Goal: Use online tool/utility: Utilize a website feature to perform a specific function

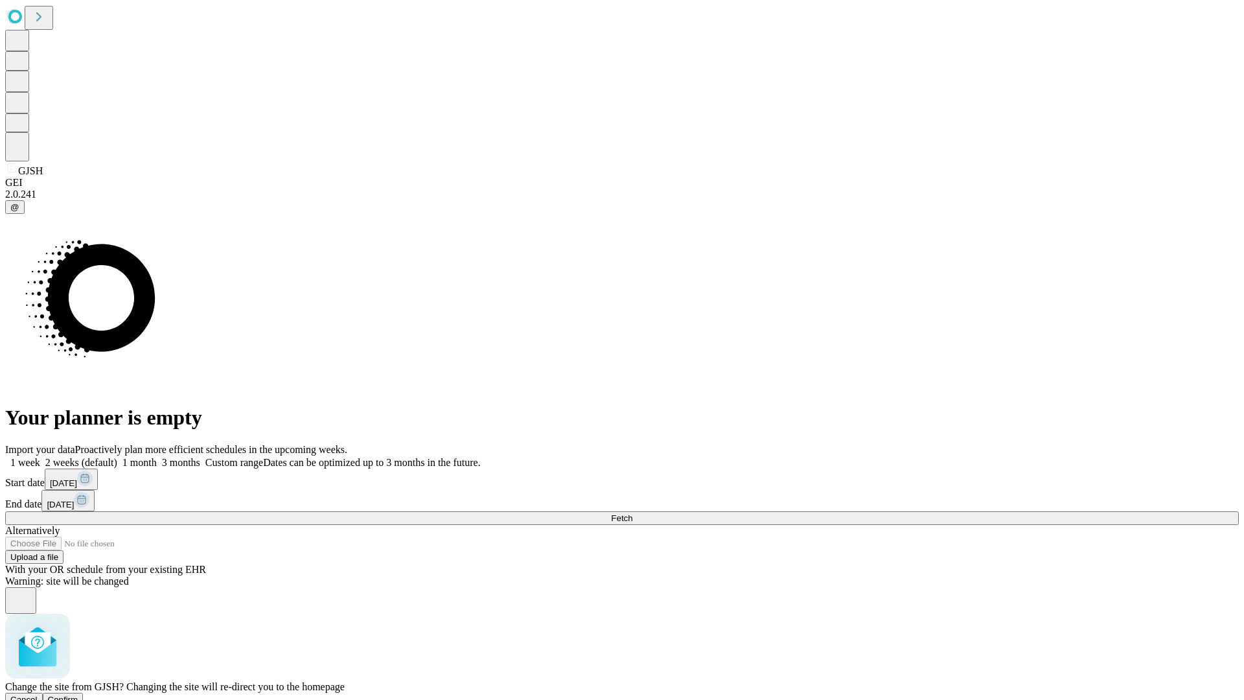
click at [78, 695] on span "Confirm" at bounding box center [63, 700] width 30 height 10
click at [117, 457] on label "2 weeks (default)" at bounding box center [78, 462] width 77 height 11
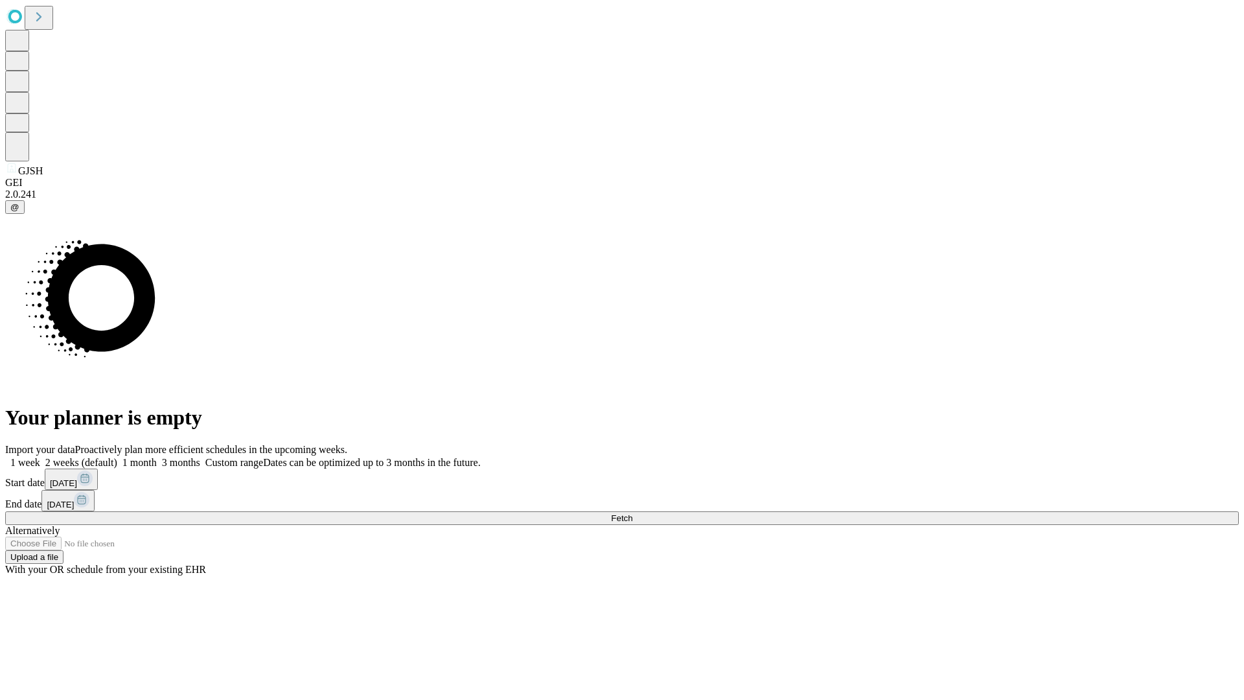
click at [632, 513] on span "Fetch" at bounding box center [621, 518] width 21 height 10
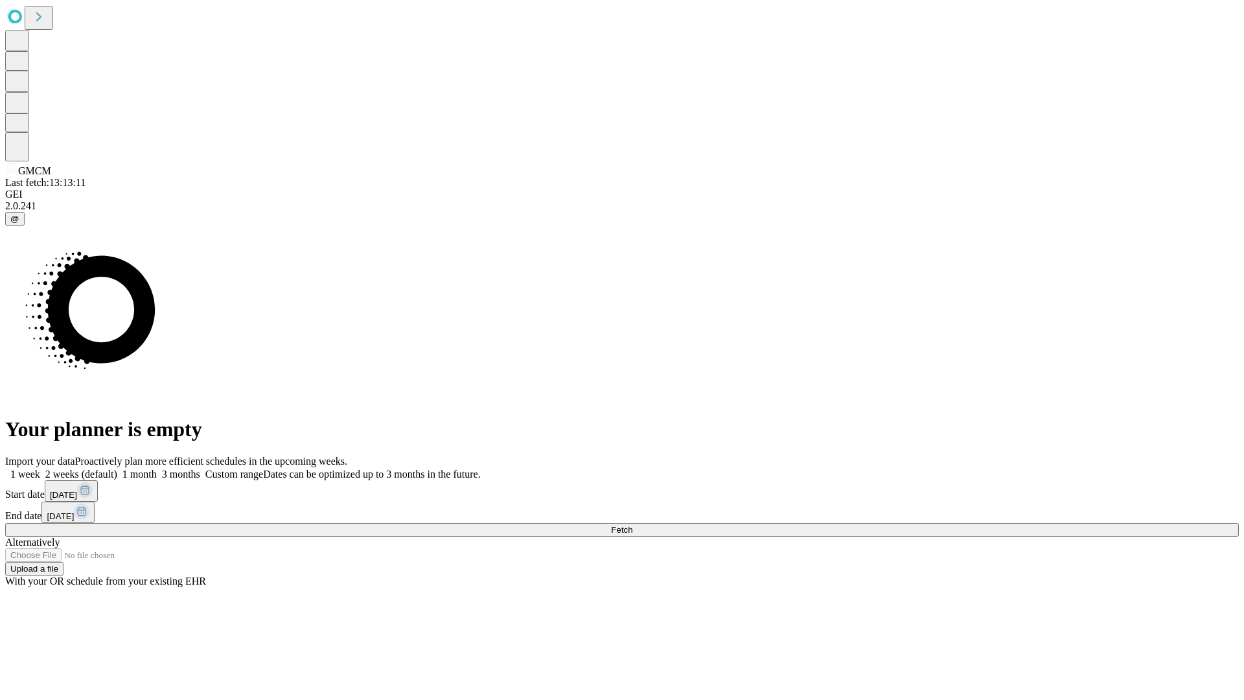
click at [117, 468] on label "2 weeks (default)" at bounding box center [78, 473] width 77 height 11
click at [632, 525] on span "Fetch" at bounding box center [621, 530] width 21 height 10
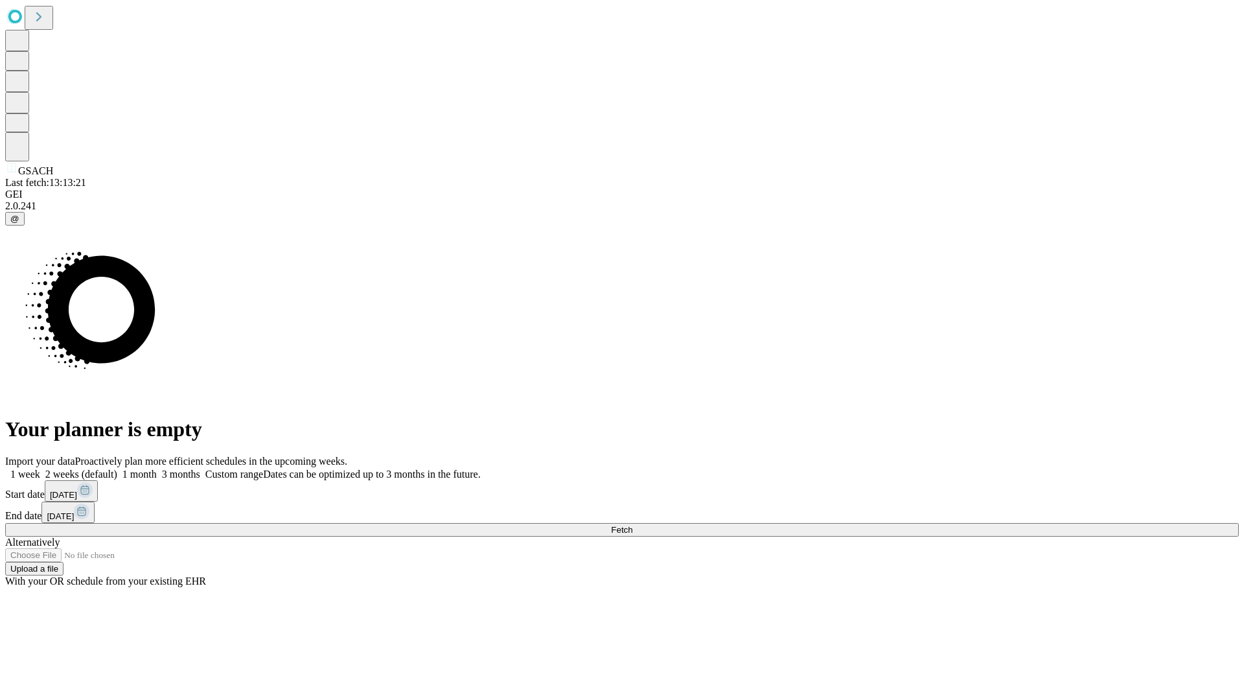
click at [117, 468] on label "2 weeks (default)" at bounding box center [78, 473] width 77 height 11
click at [632, 525] on span "Fetch" at bounding box center [621, 530] width 21 height 10
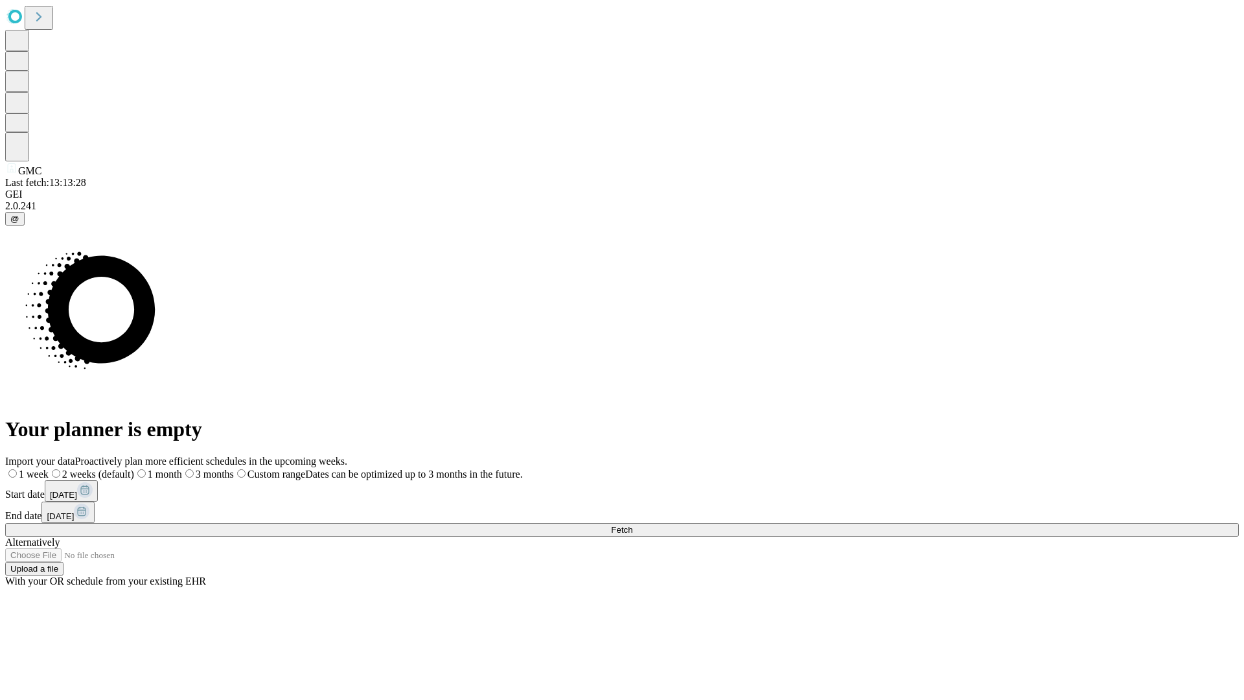
click at [134, 468] on label "2 weeks (default)" at bounding box center [92, 473] width 86 height 11
click at [632, 525] on span "Fetch" at bounding box center [621, 530] width 21 height 10
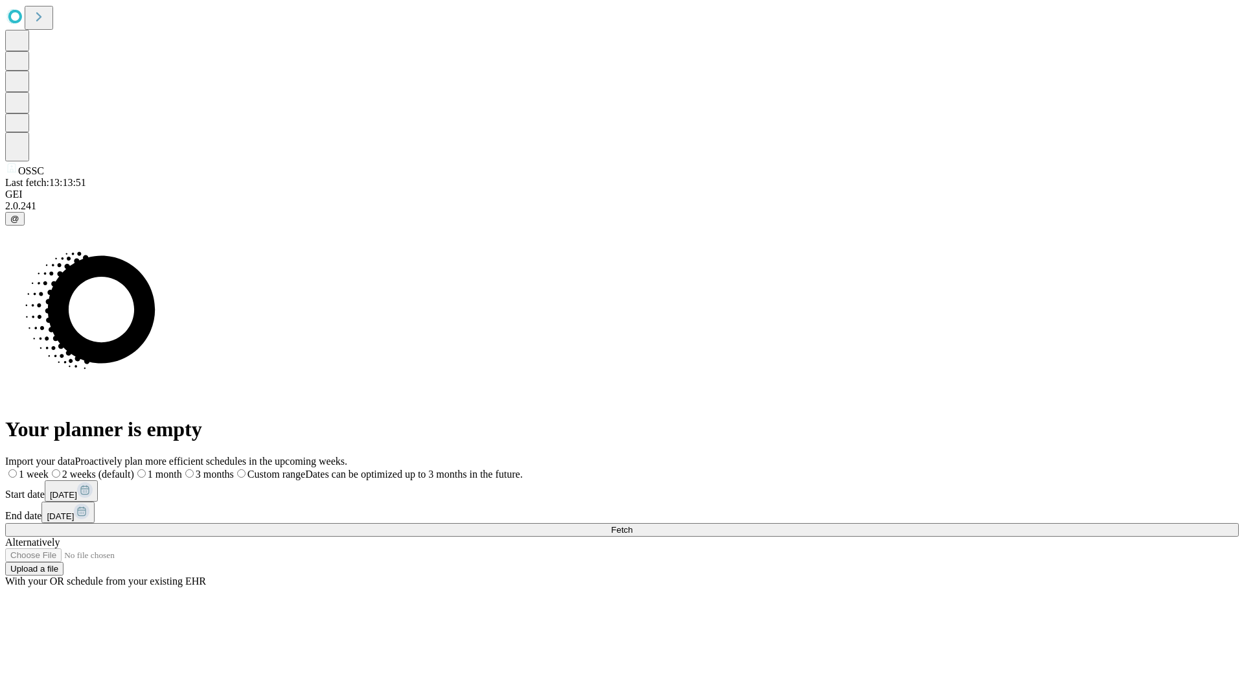
click at [632, 525] on span "Fetch" at bounding box center [621, 530] width 21 height 10
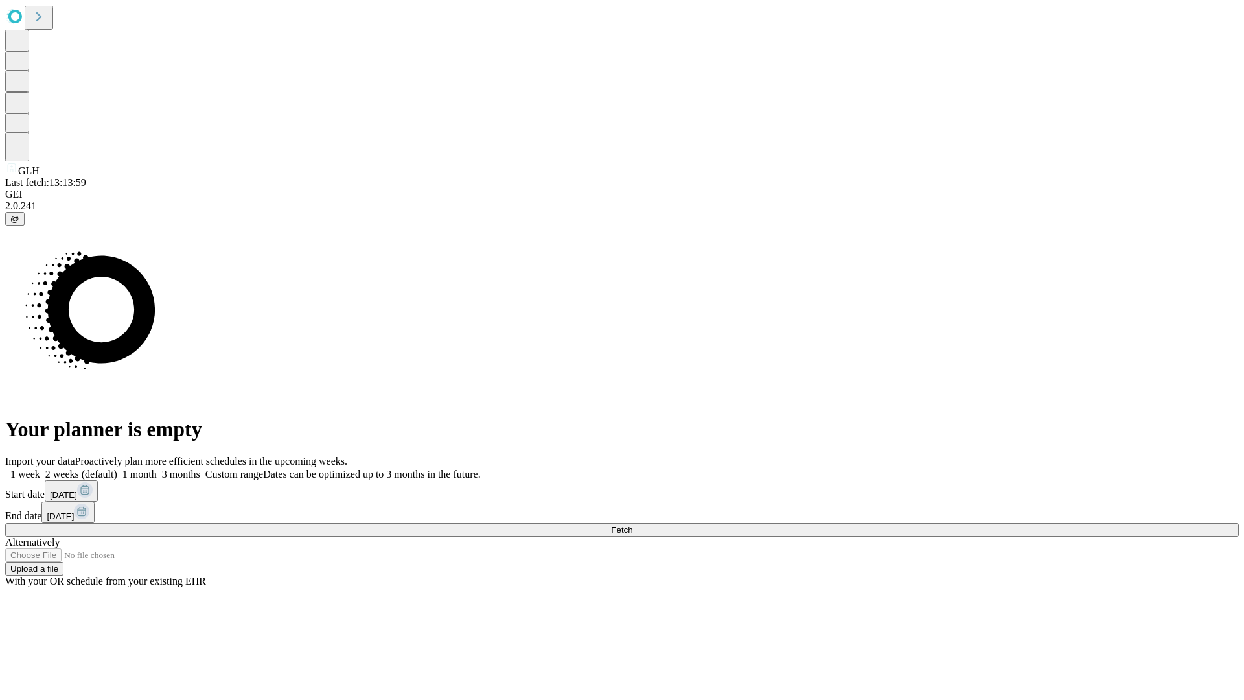
click at [117, 468] on label "2 weeks (default)" at bounding box center [78, 473] width 77 height 11
click at [632, 525] on span "Fetch" at bounding box center [621, 530] width 21 height 10
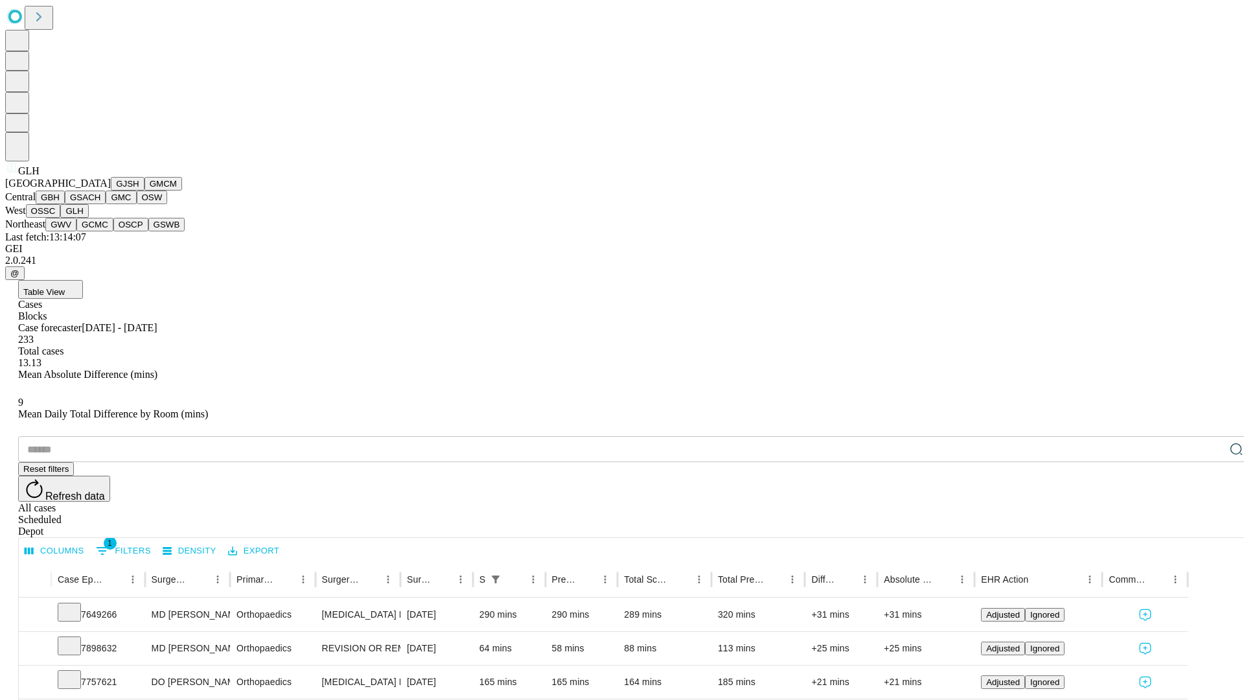
click at [76, 231] on button "GWV" at bounding box center [60, 225] width 31 height 14
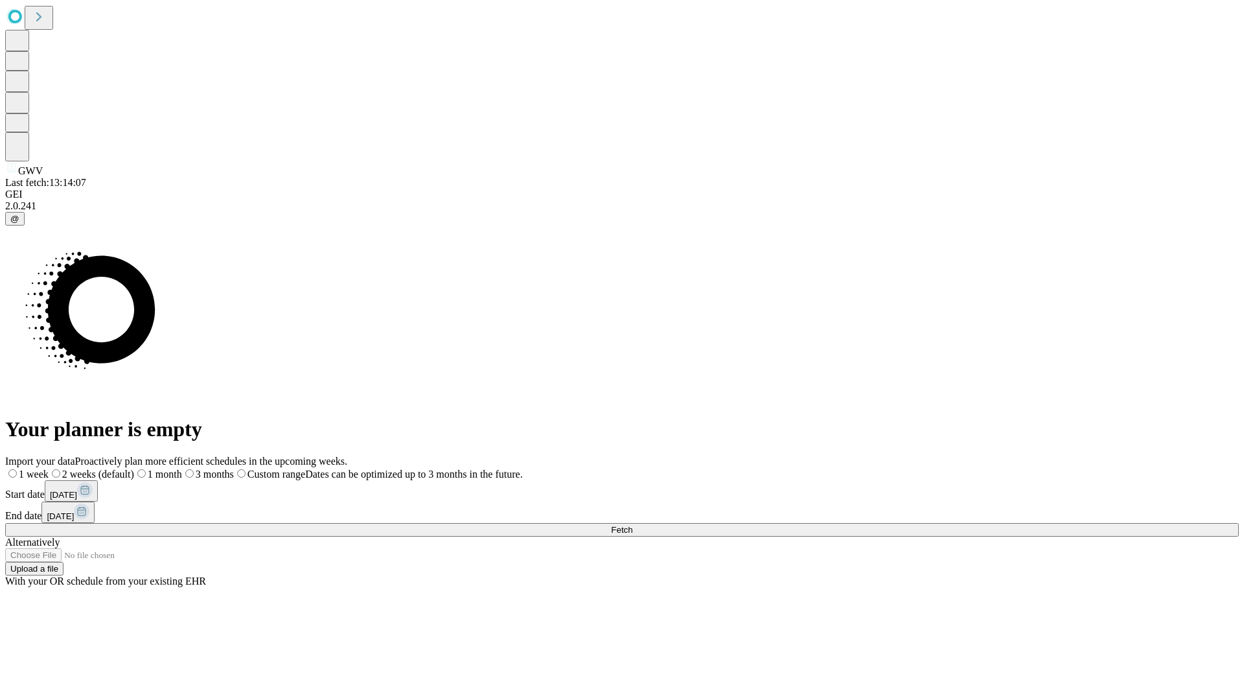
click at [134, 468] on label "2 weeks (default)" at bounding box center [92, 473] width 86 height 11
click at [632, 525] on span "Fetch" at bounding box center [621, 530] width 21 height 10
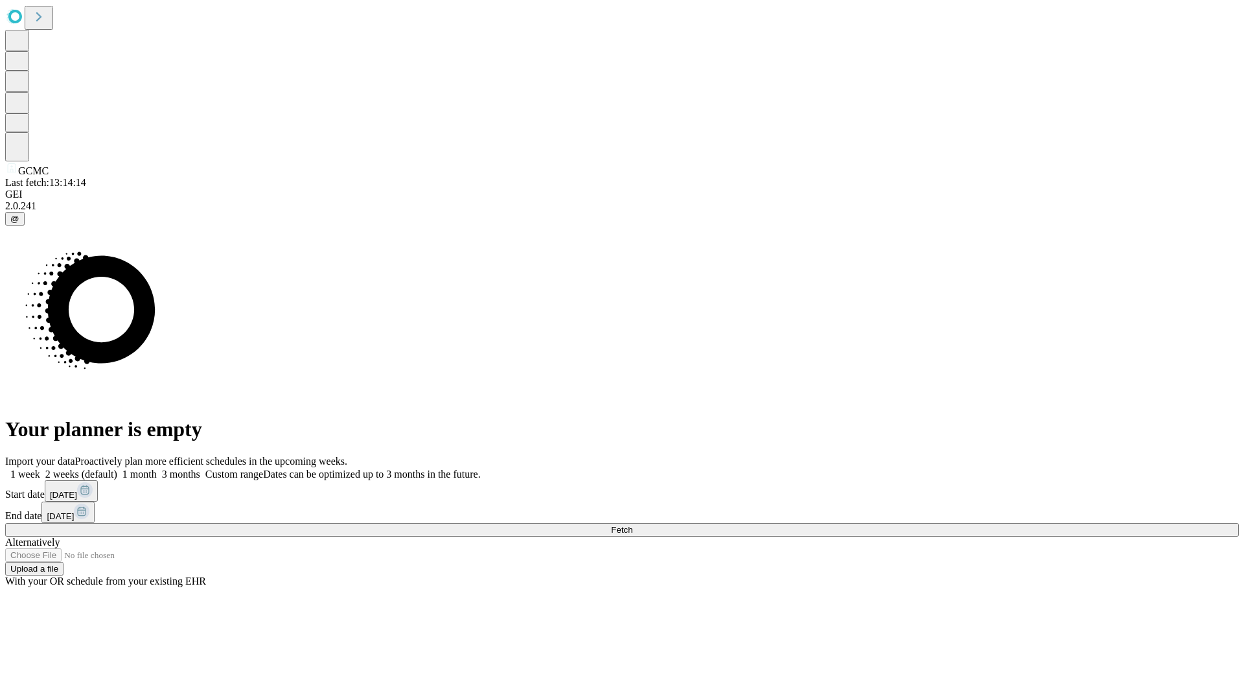
click at [117, 468] on label "2 weeks (default)" at bounding box center [78, 473] width 77 height 11
click at [632, 525] on span "Fetch" at bounding box center [621, 530] width 21 height 10
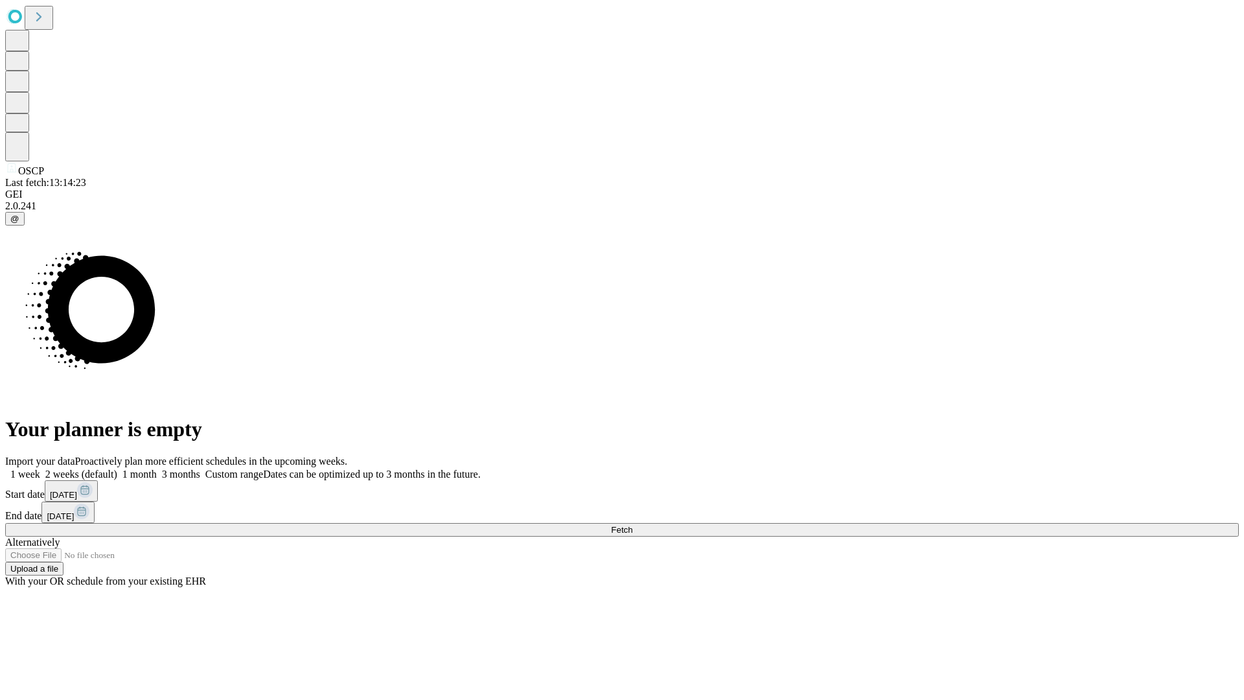
click at [117, 468] on label "2 weeks (default)" at bounding box center [78, 473] width 77 height 11
click at [632, 525] on span "Fetch" at bounding box center [621, 530] width 21 height 10
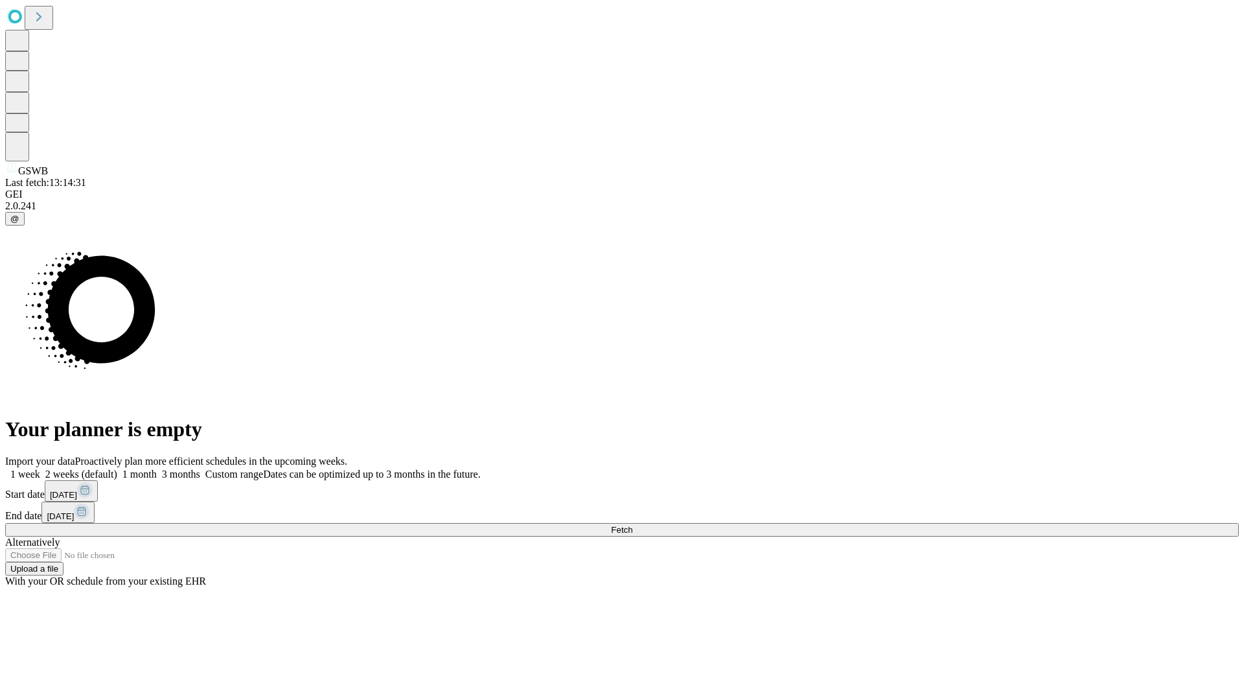
click at [632, 525] on span "Fetch" at bounding box center [621, 530] width 21 height 10
